Goal: Information Seeking & Learning: Learn about a topic

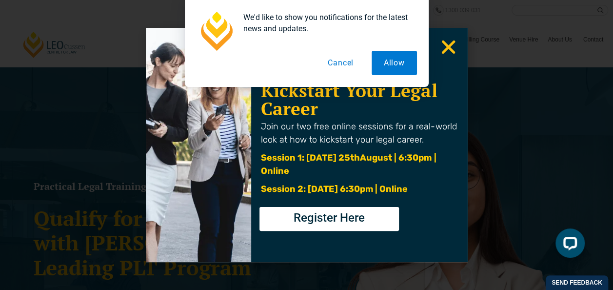
click at [354, 62] on button "Cancel" at bounding box center [340, 63] width 50 height 24
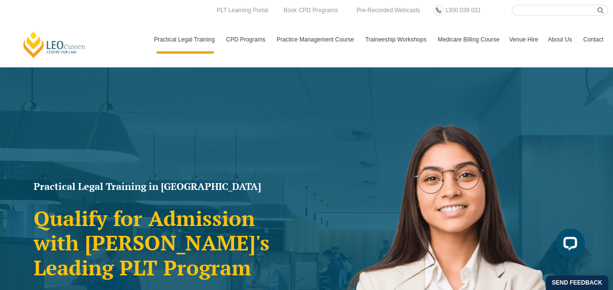
scroll to position [146, 0]
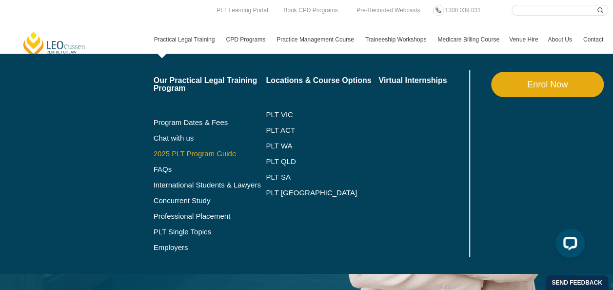
click at [172, 152] on link "2025 PLT Program Guide" at bounding box center [198, 154] width 88 height 8
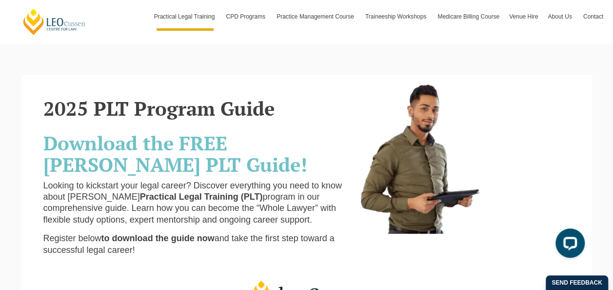
scroll to position [146, 0]
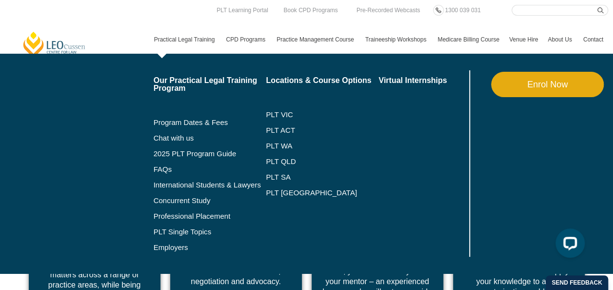
scroll to position [3571, 0]
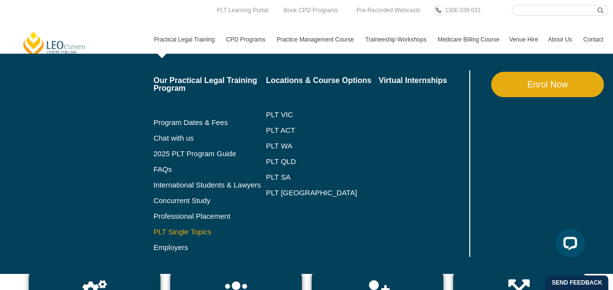
click at [180, 234] on link "PLT Single Topics" at bounding box center [210, 232] width 113 height 8
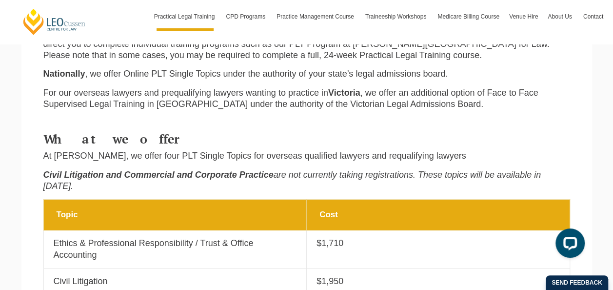
scroll to position [585, 0]
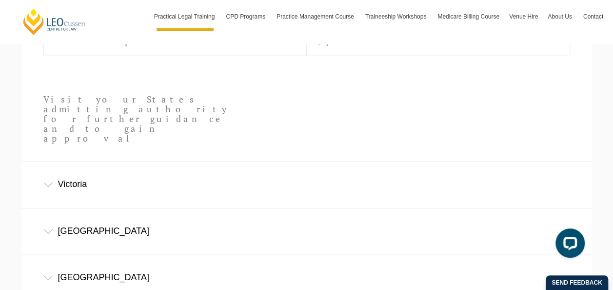
click at [162, 161] on div "Victoria" at bounding box center [306, 183] width 570 height 45
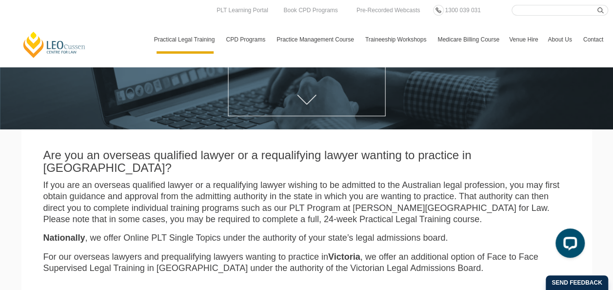
scroll to position [0, 0]
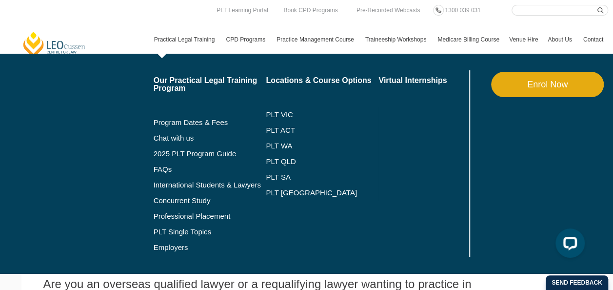
click at [176, 74] on li "Our Practical Legal Training Program Program Dates & Fees Chat with us 2025 PLT…" at bounding box center [210, 163] width 113 height 186
click at [176, 80] on link "Our Practical Legal Training Program" at bounding box center [210, 85] width 113 height 16
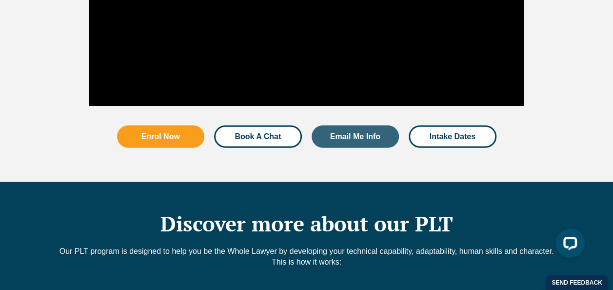
scroll to position [1316, 0]
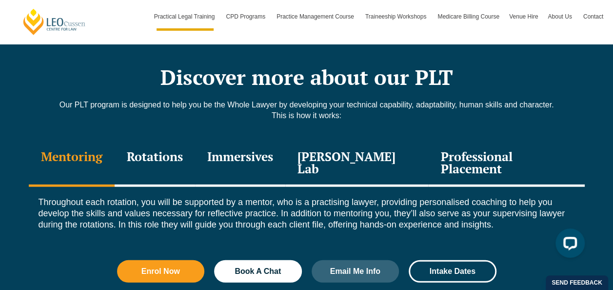
click at [169, 142] on div "Rotations" at bounding box center [155, 163] width 80 height 46
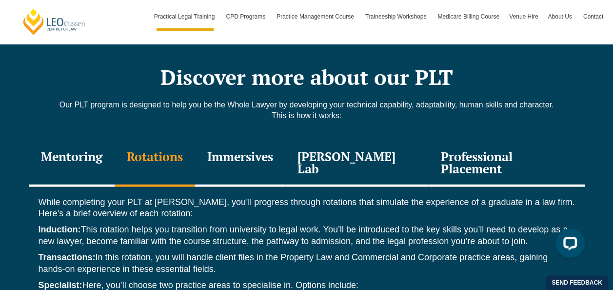
scroll to position [1462, 0]
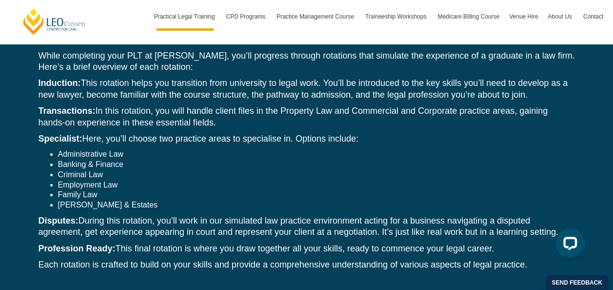
click at [105, 180] on li "Employment Law" at bounding box center [316, 185] width 517 height 10
click at [104, 180] on li "Employment Law" at bounding box center [316, 185] width 517 height 10
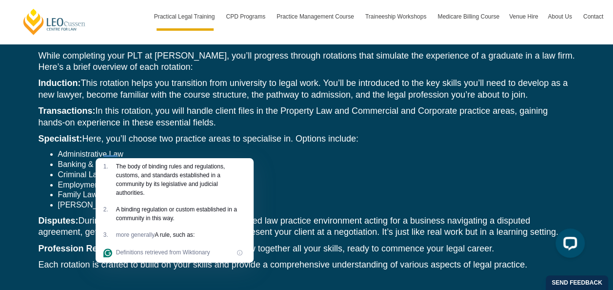
drag, startPoint x: 104, startPoint y: 152, endPoint x: 226, endPoint y: 115, distance: 127.2
click at [226, 115] on div "While completing your PLT at [PERSON_NAME], you’ll progress through rotations t…" at bounding box center [307, 162] width 556 height 245
